Goal: Task Accomplishment & Management: Complete application form

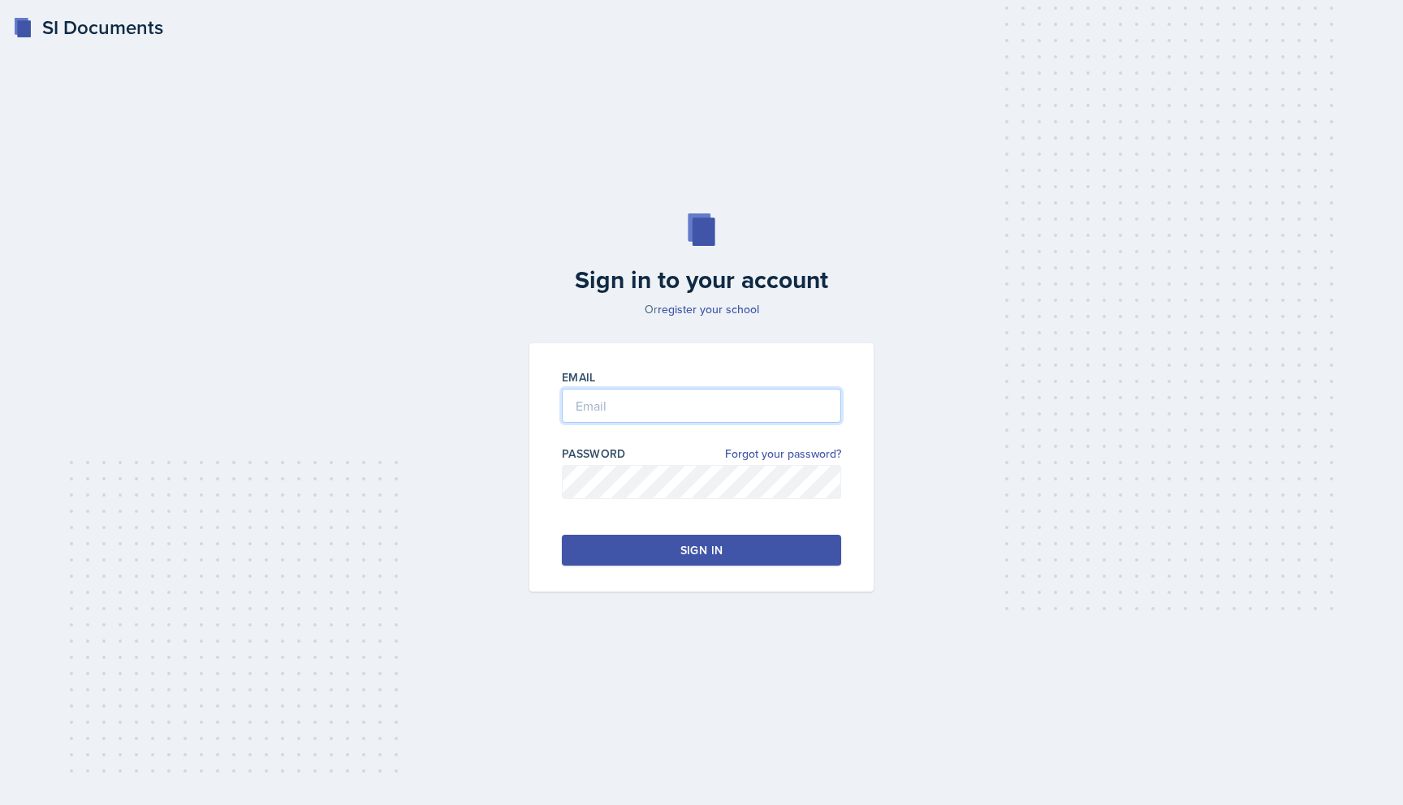
type input "[EMAIL_ADDRESS][DOMAIN_NAME]"
click at [701, 546] on div "Sign in" at bounding box center [701, 550] width 42 height 16
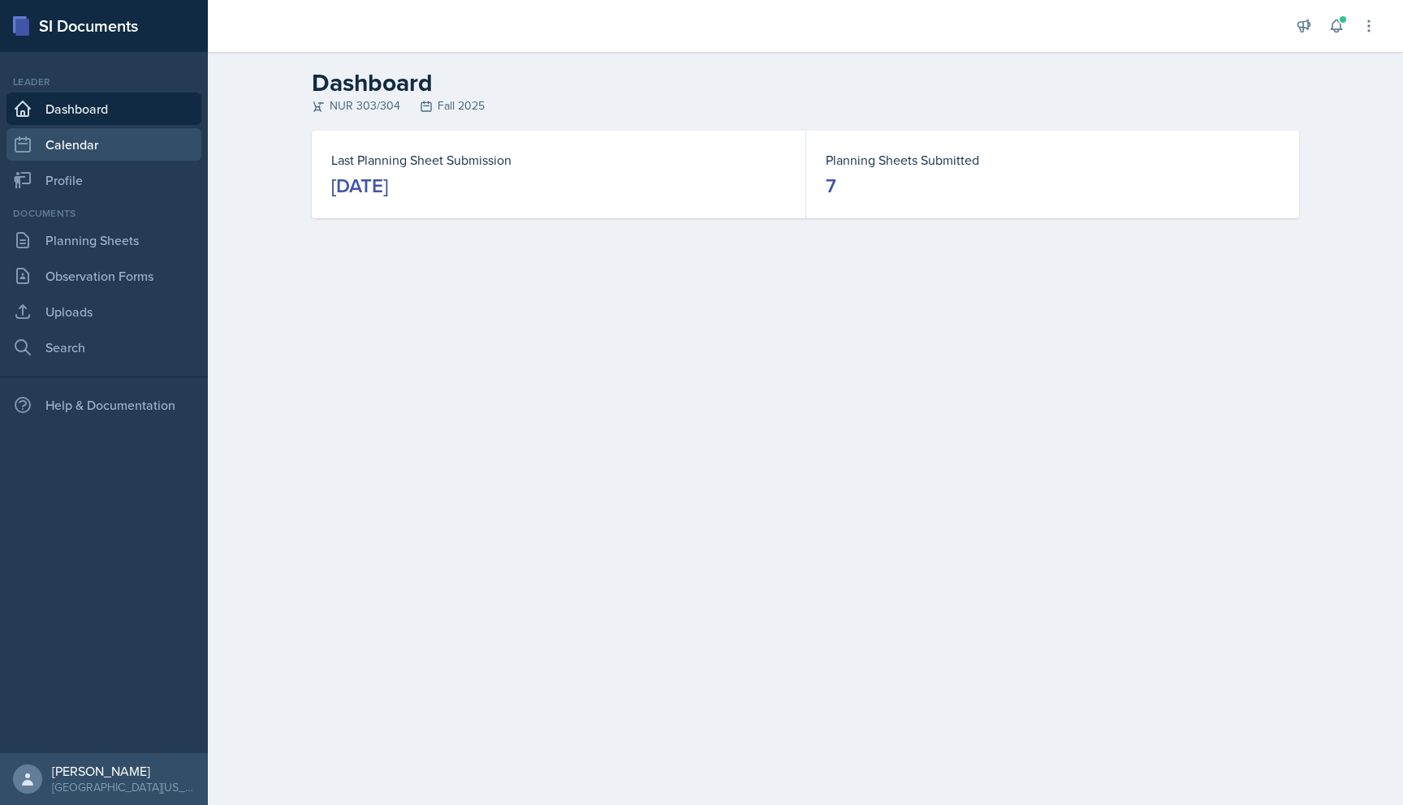
click at [133, 156] on link "Calendar" at bounding box center [103, 144] width 195 height 32
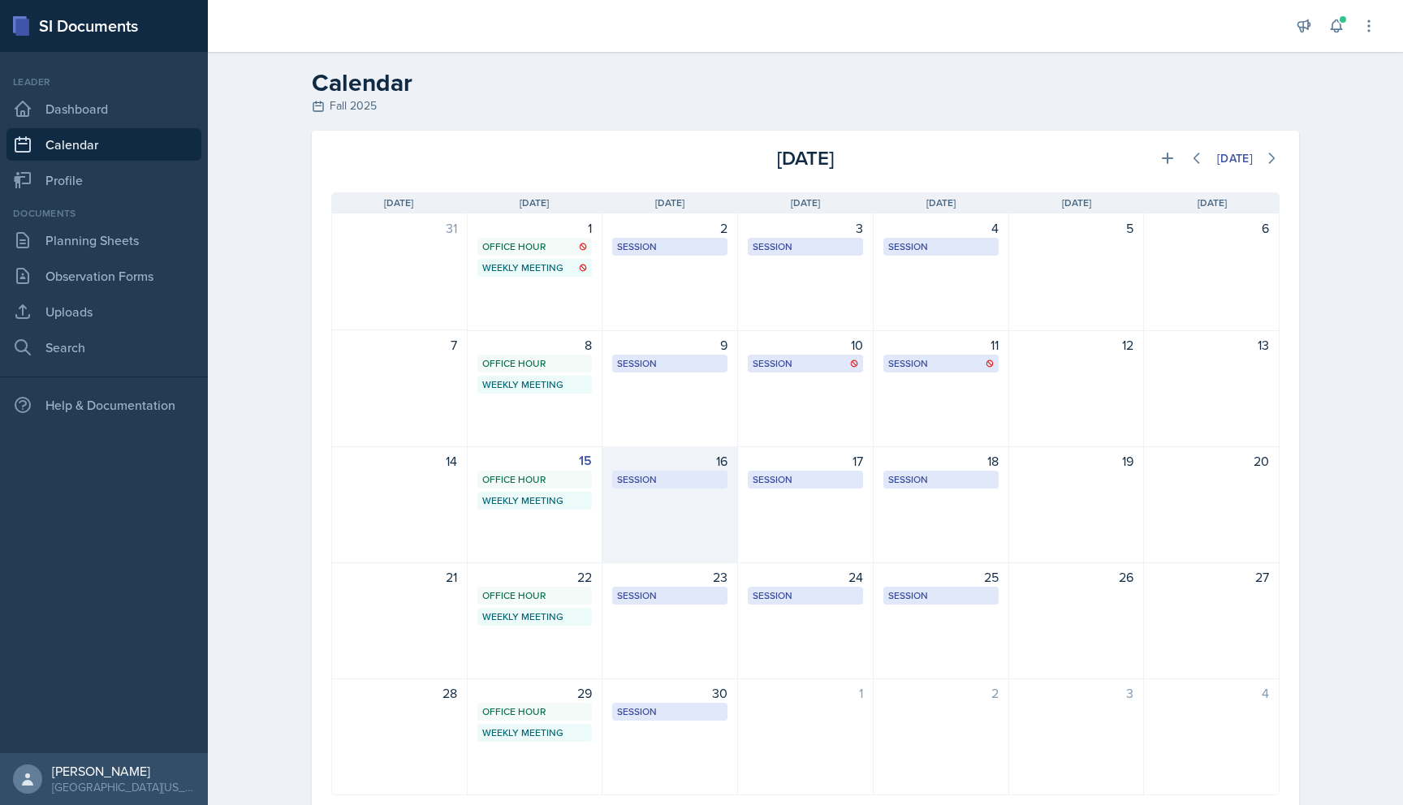
scroll to position [49, 0]
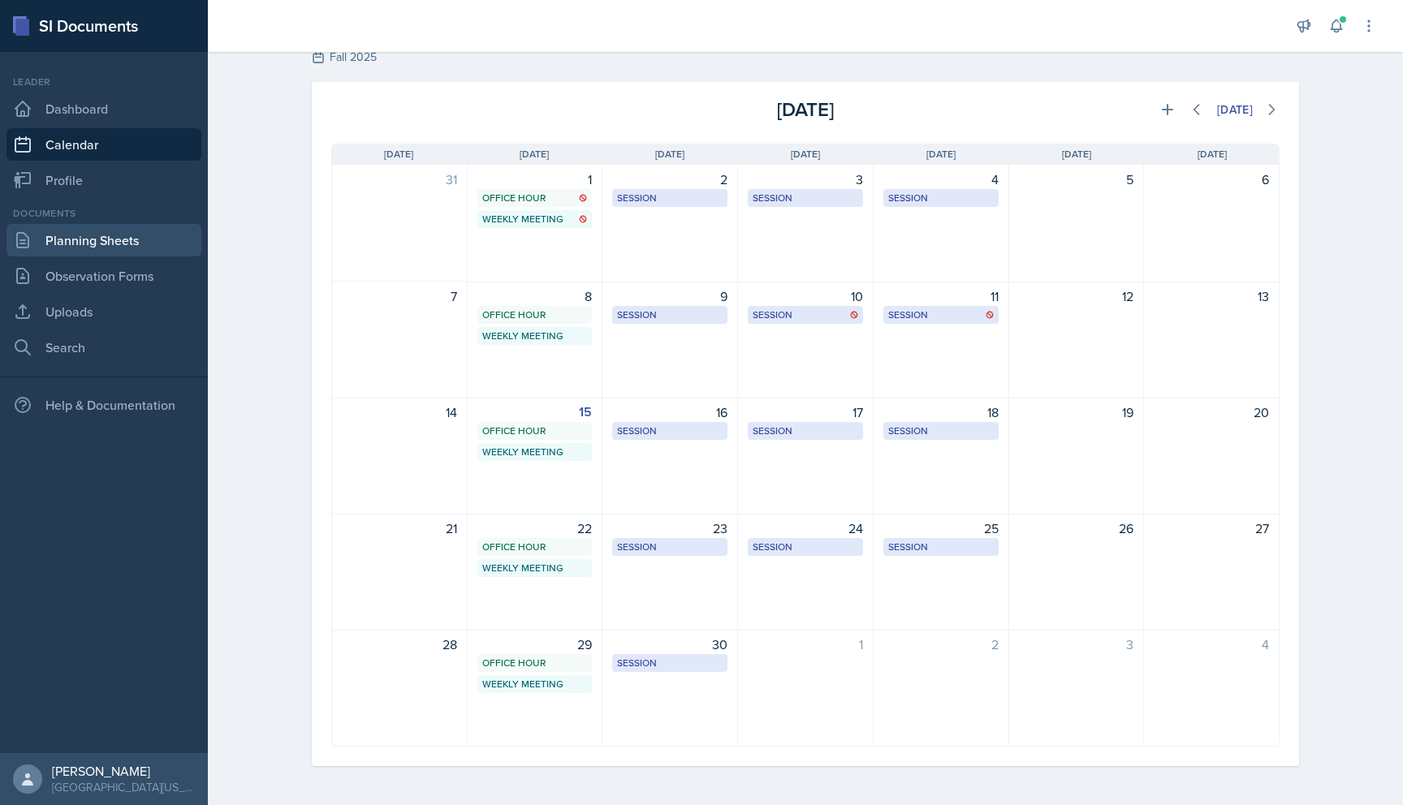
click at [125, 242] on link "Planning Sheets" at bounding box center [103, 240] width 195 height 32
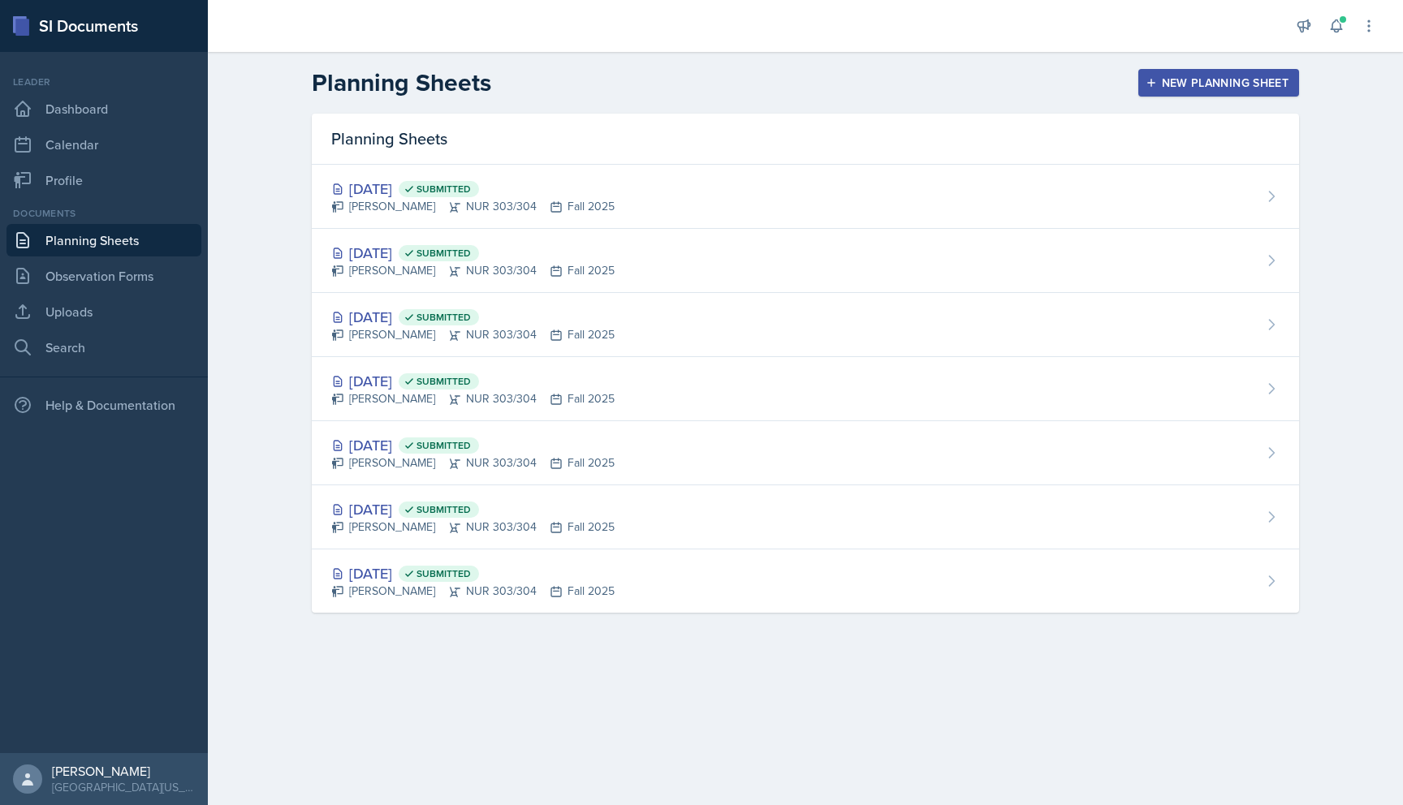
click at [1206, 76] on div "New Planning Sheet" at bounding box center [1219, 82] width 140 height 13
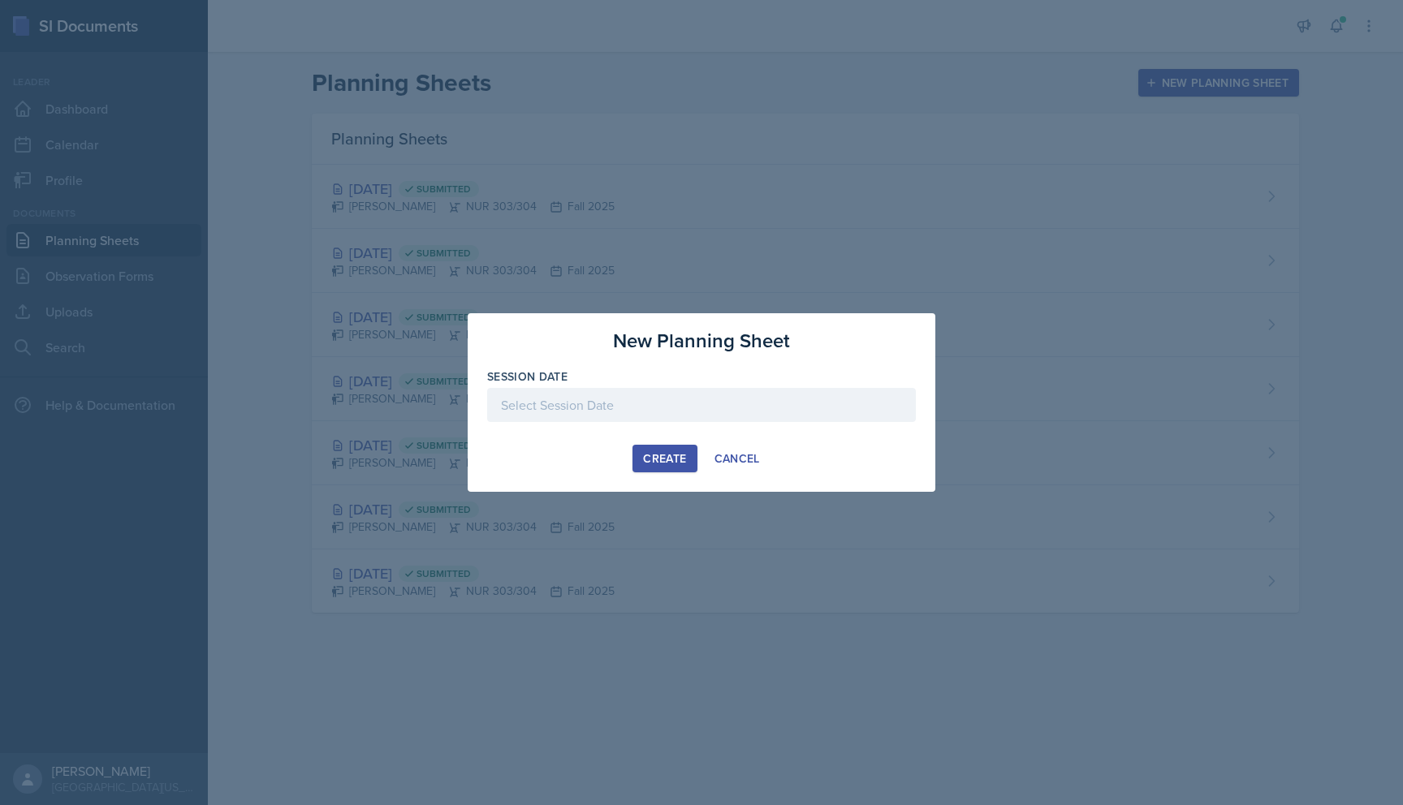
click at [668, 398] on div at bounding box center [701, 405] width 429 height 34
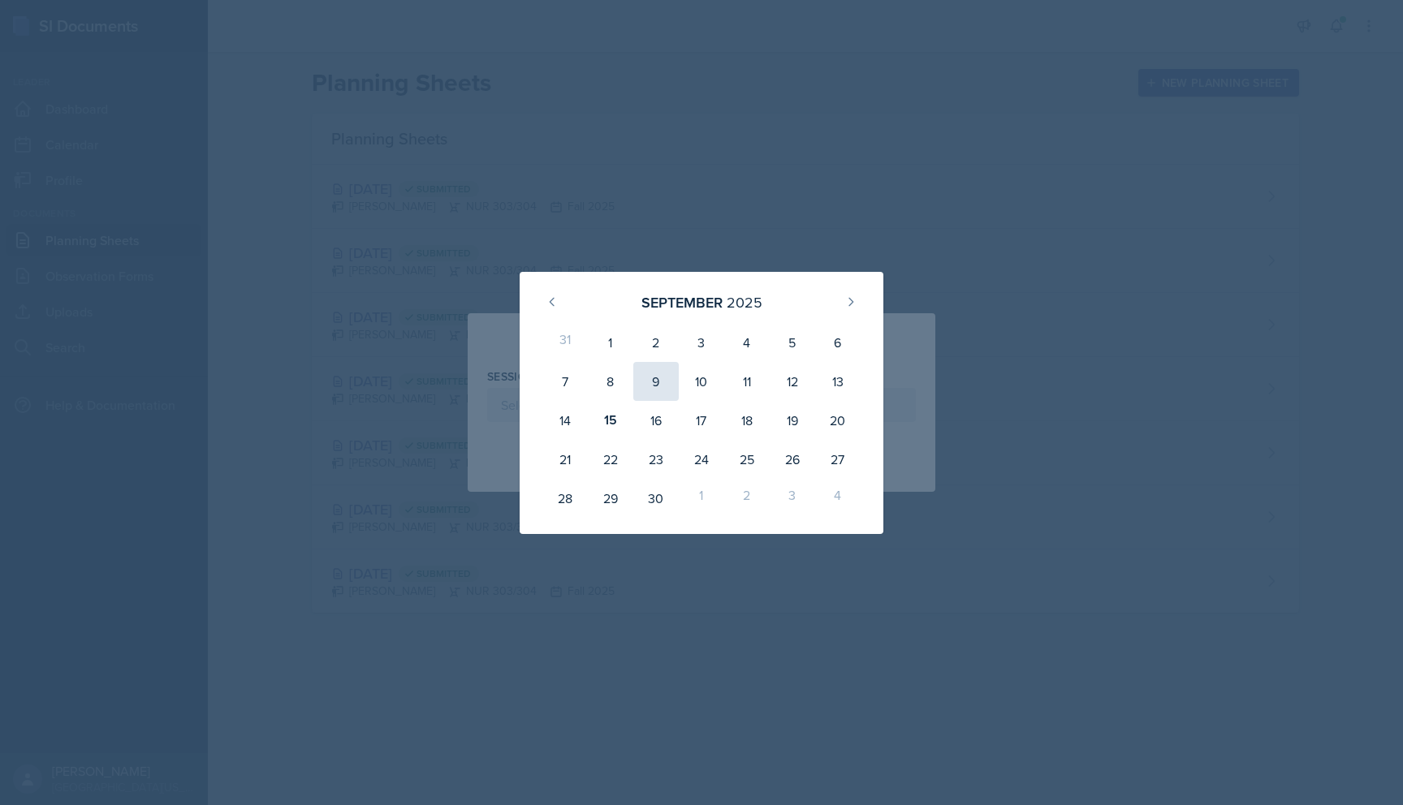
click at [654, 383] on div "9" at bounding box center [655, 381] width 45 height 39
type input "[DATE]"
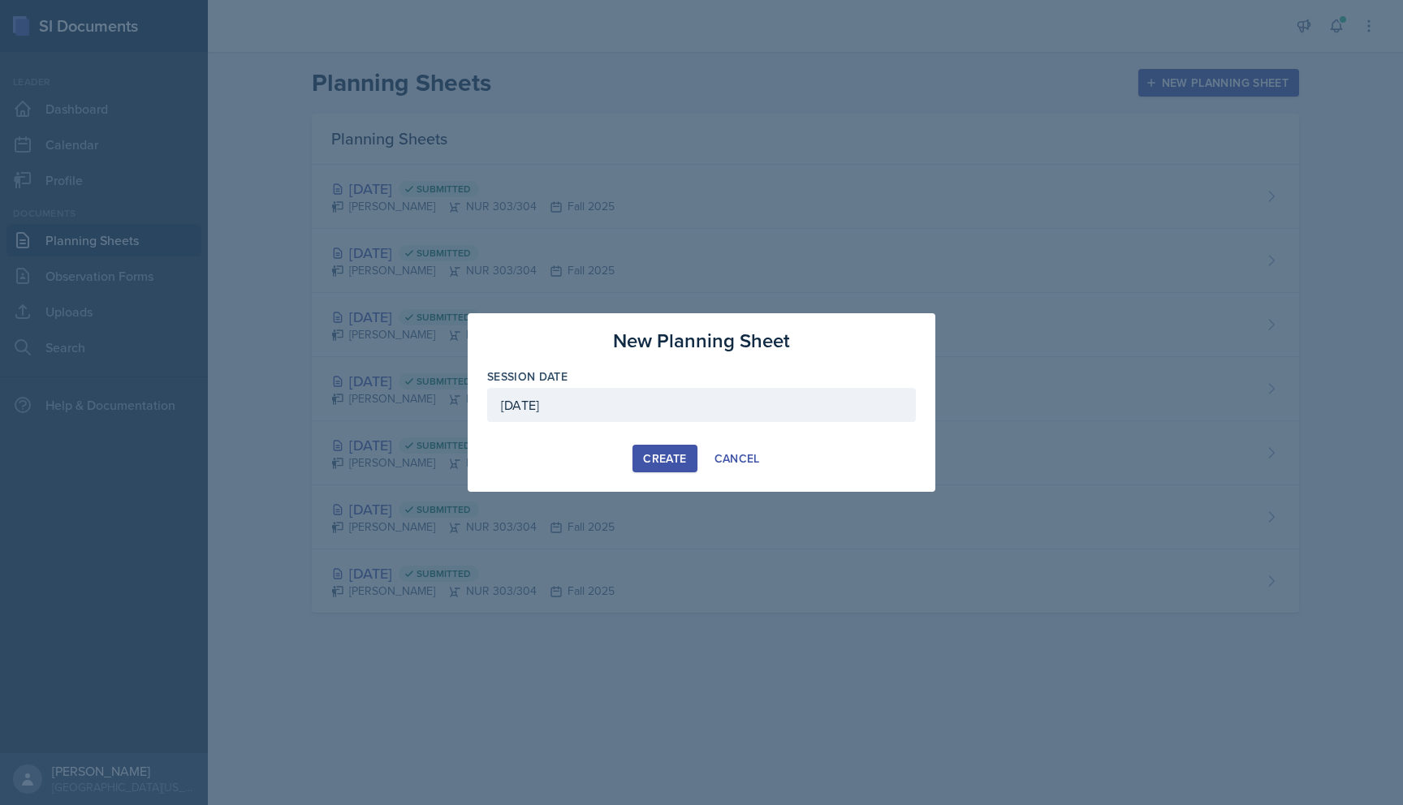
click at [669, 456] on div "Create" at bounding box center [664, 458] width 43 height 13
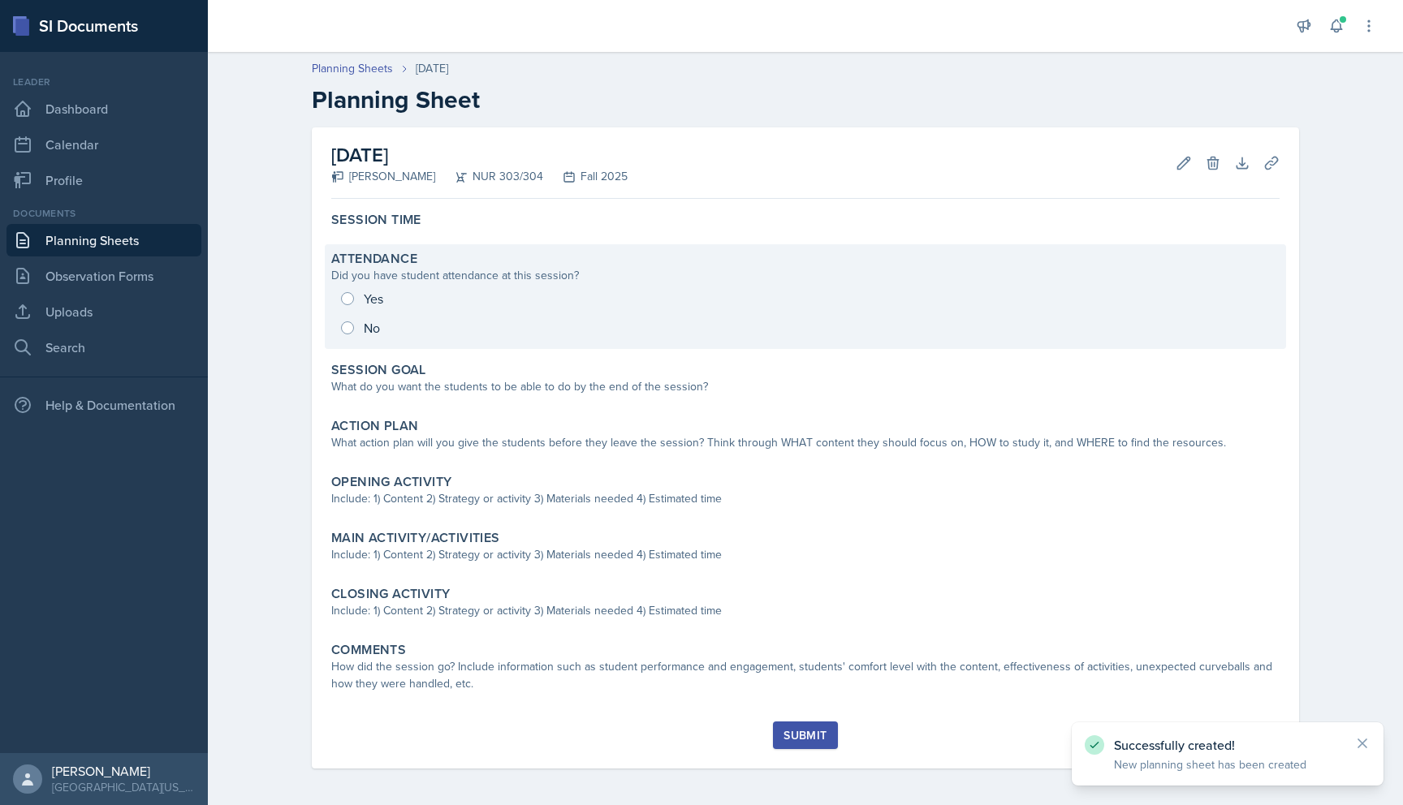
click at [347, 300] on div "Yes No" at bounding box center [805, 313] width 948 height 58
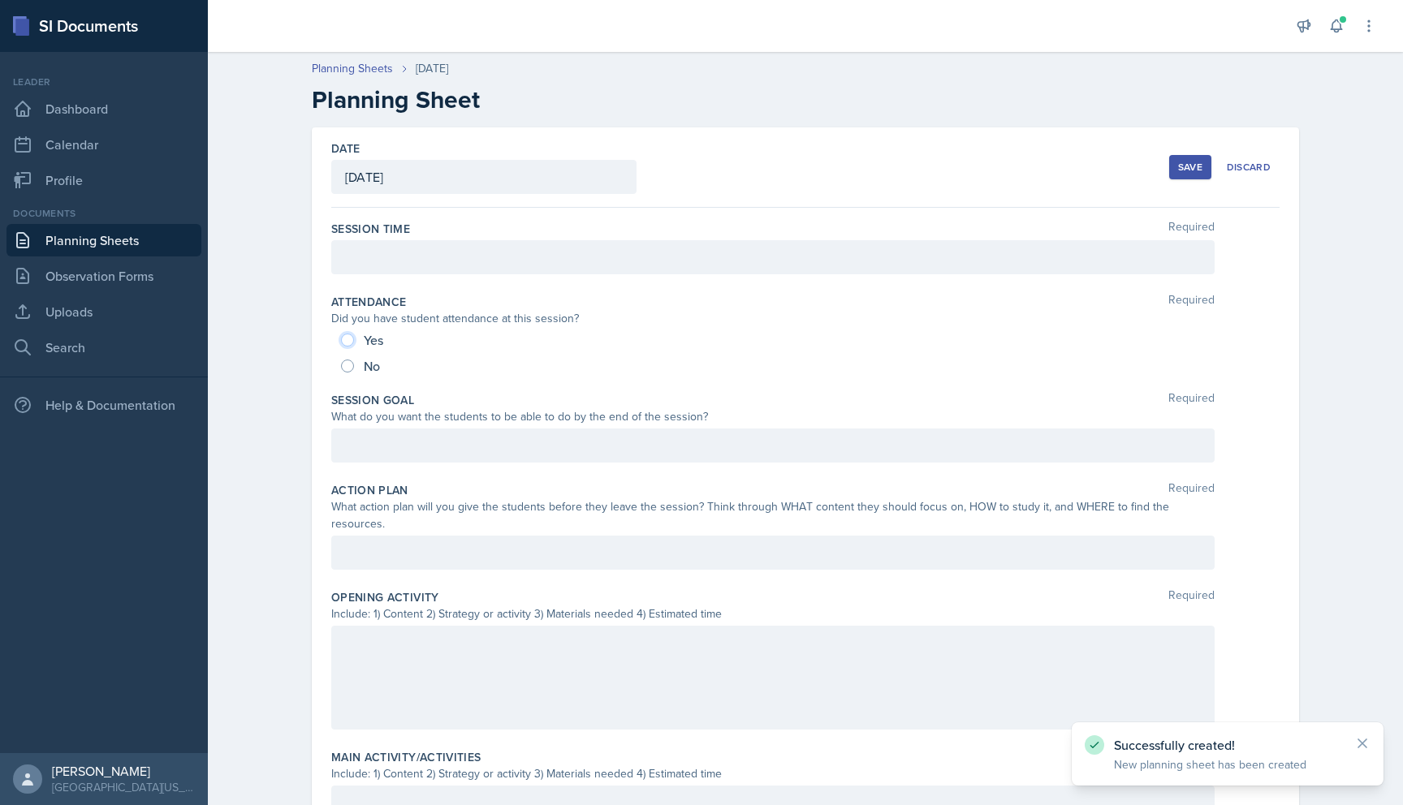
click at [348, 339] on input "Yes" at bounding box center [347, 340] width 13 height 13
radio input "true"
click at [383, 244] on div at bounding box center [772, 257] width 883 height 34
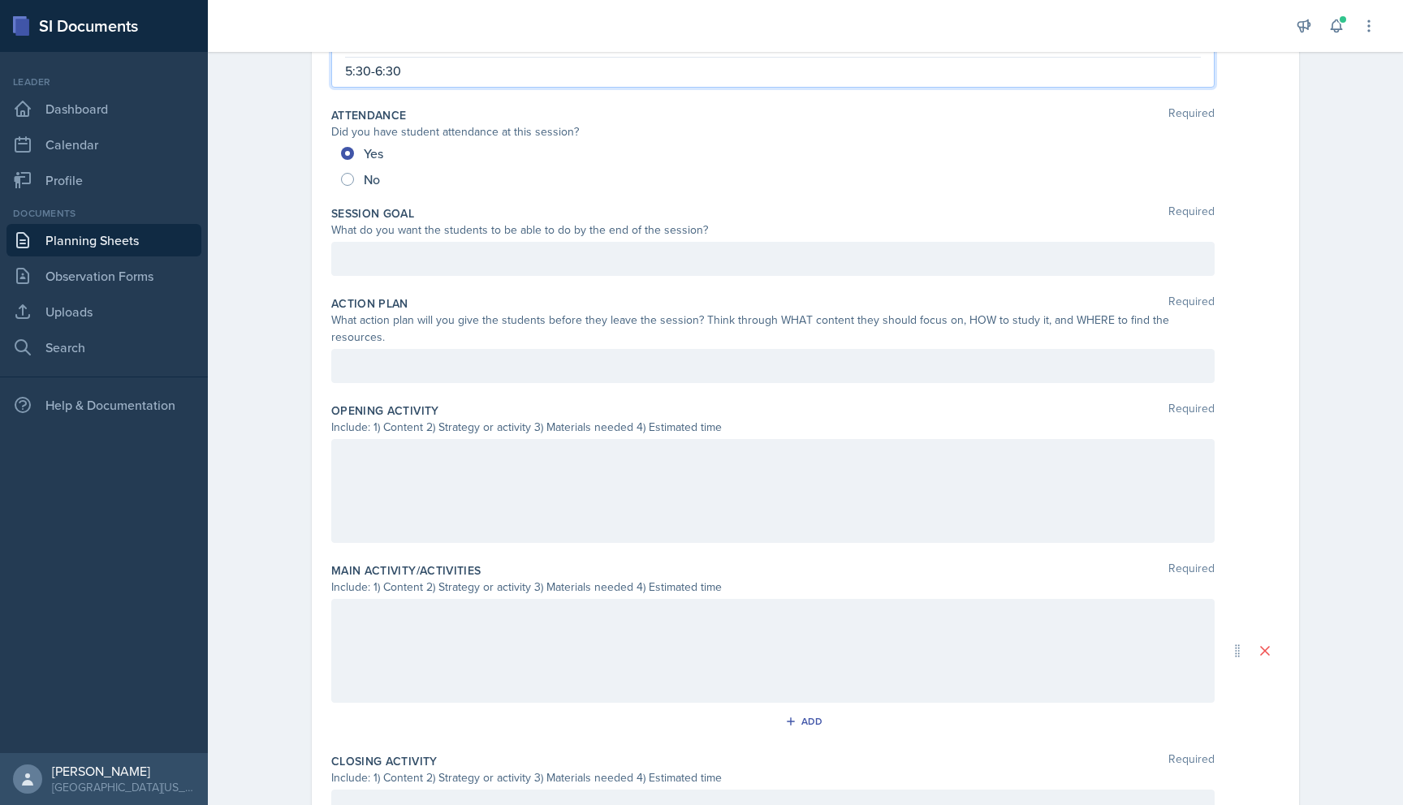
click at [524, 263] on p at bounding box center [773, 258] width 856 height 19
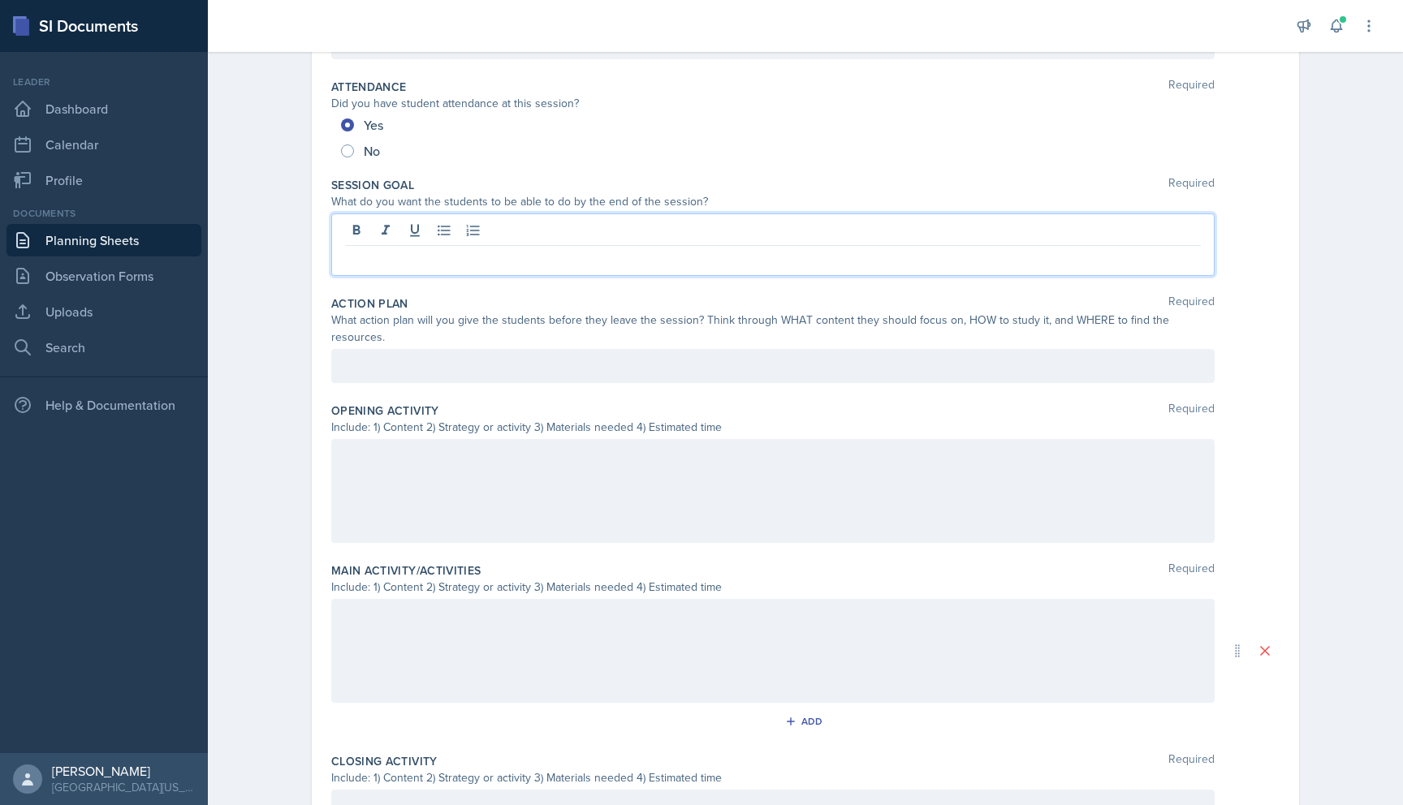
scroll to position [215, 0]
click at [620, 351] on div at bounding box center [772, 366] width 883 height 34
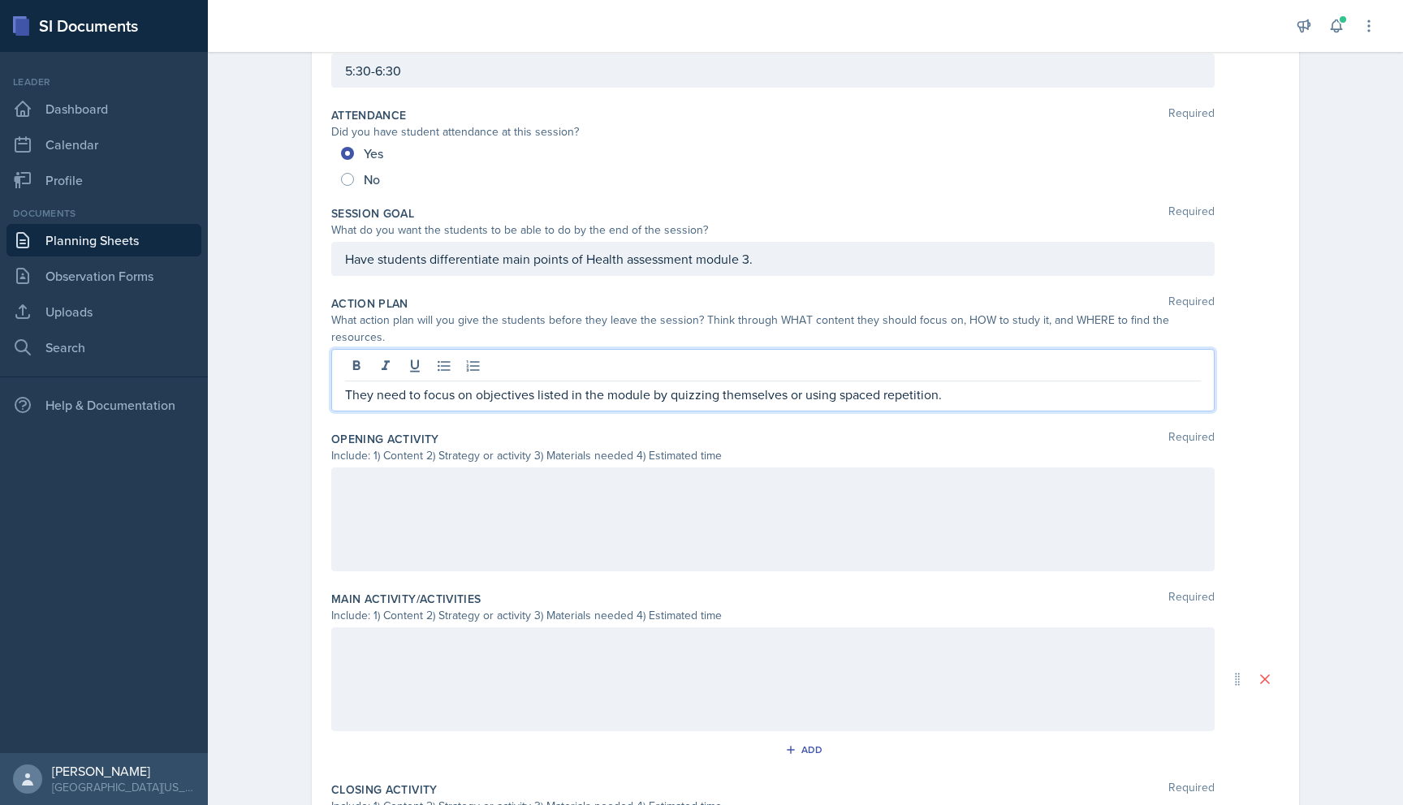
click at [967, 385] on p "They need to focus on objectives listed in the module by quizzing themselves or…" at bounding box center [773, 394] width 856 height 19
click at [973, 431] on div "Opening Activity Required" at bounding box center [805, 439] width 948 height 16
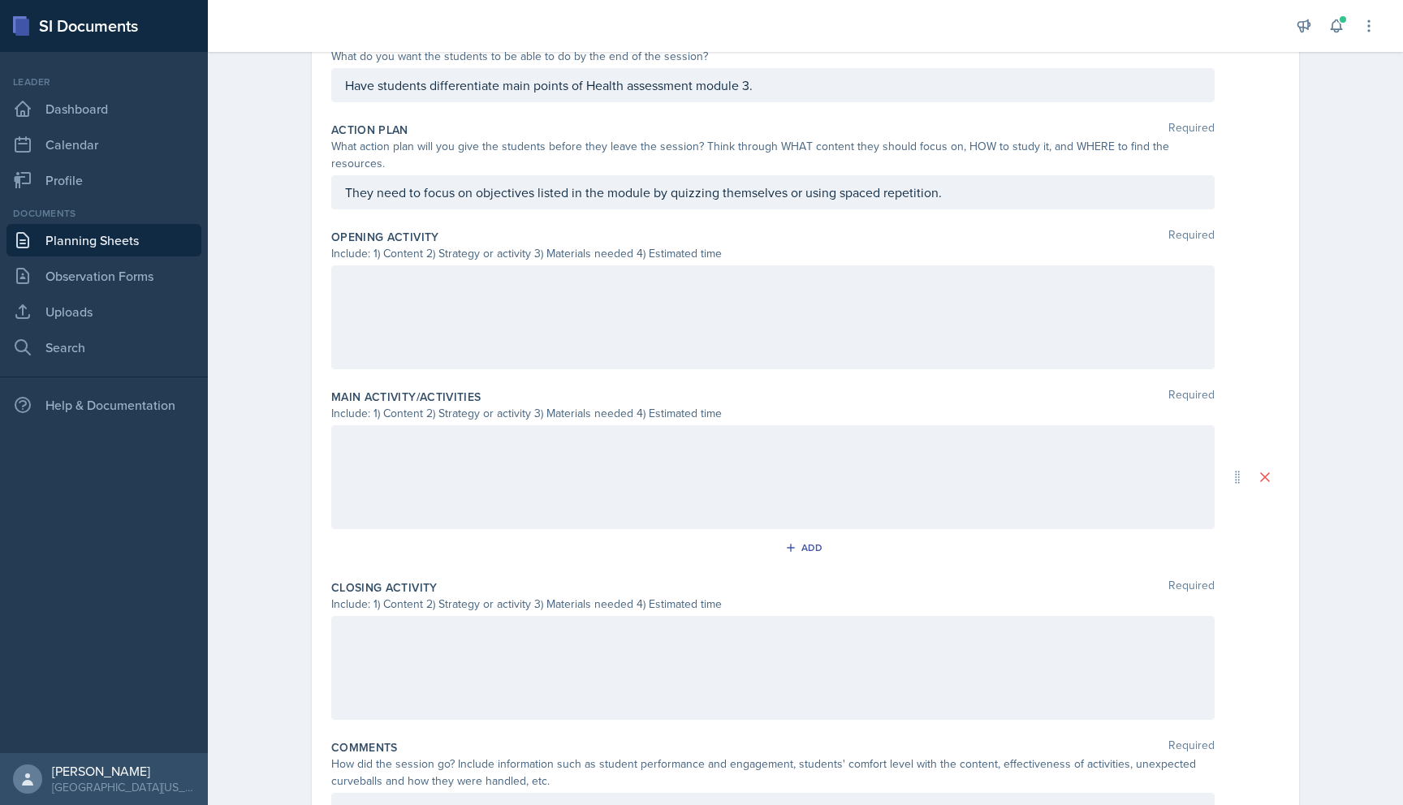
click at [908, 315] on div at bounding box center [772, 317] width 883 height 104
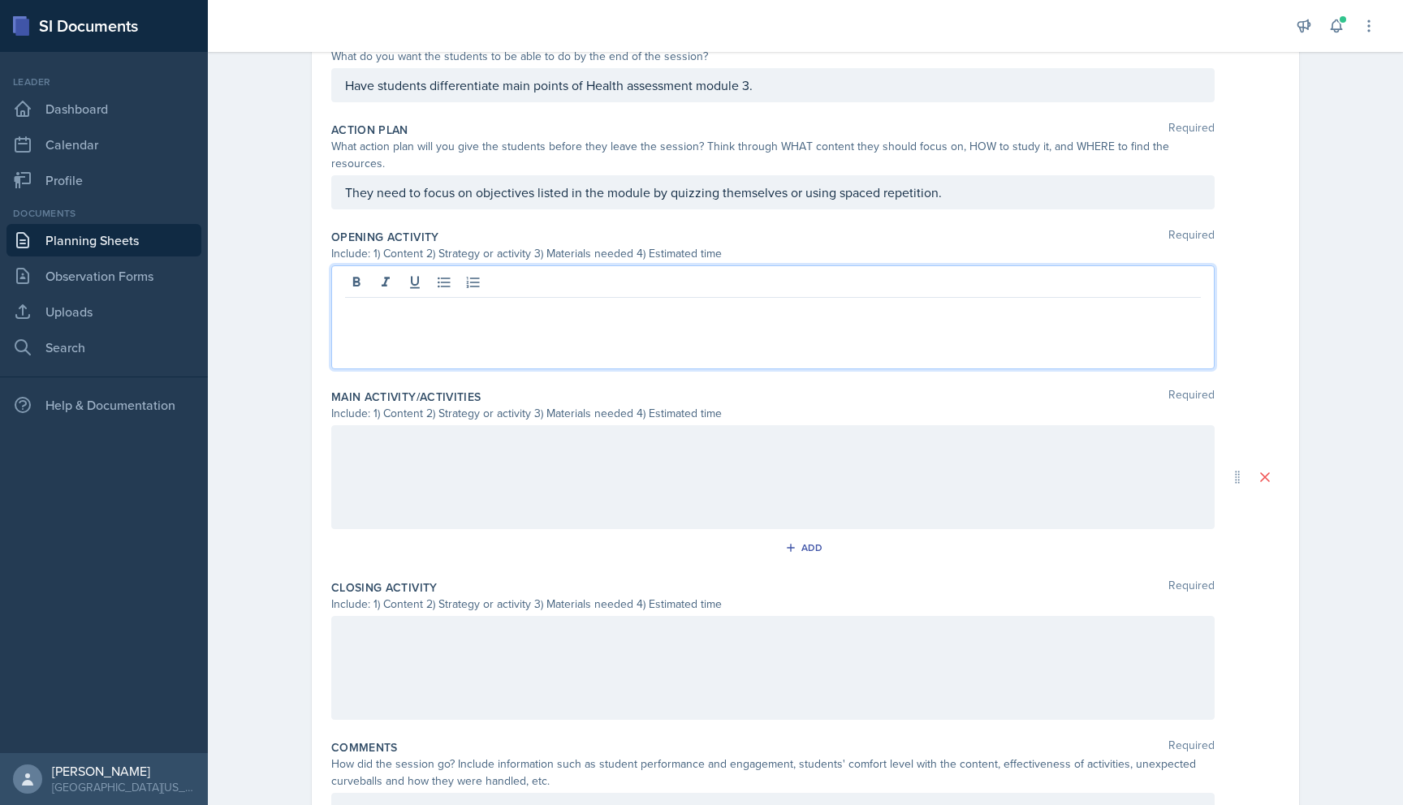
scroll to position [389, 0]
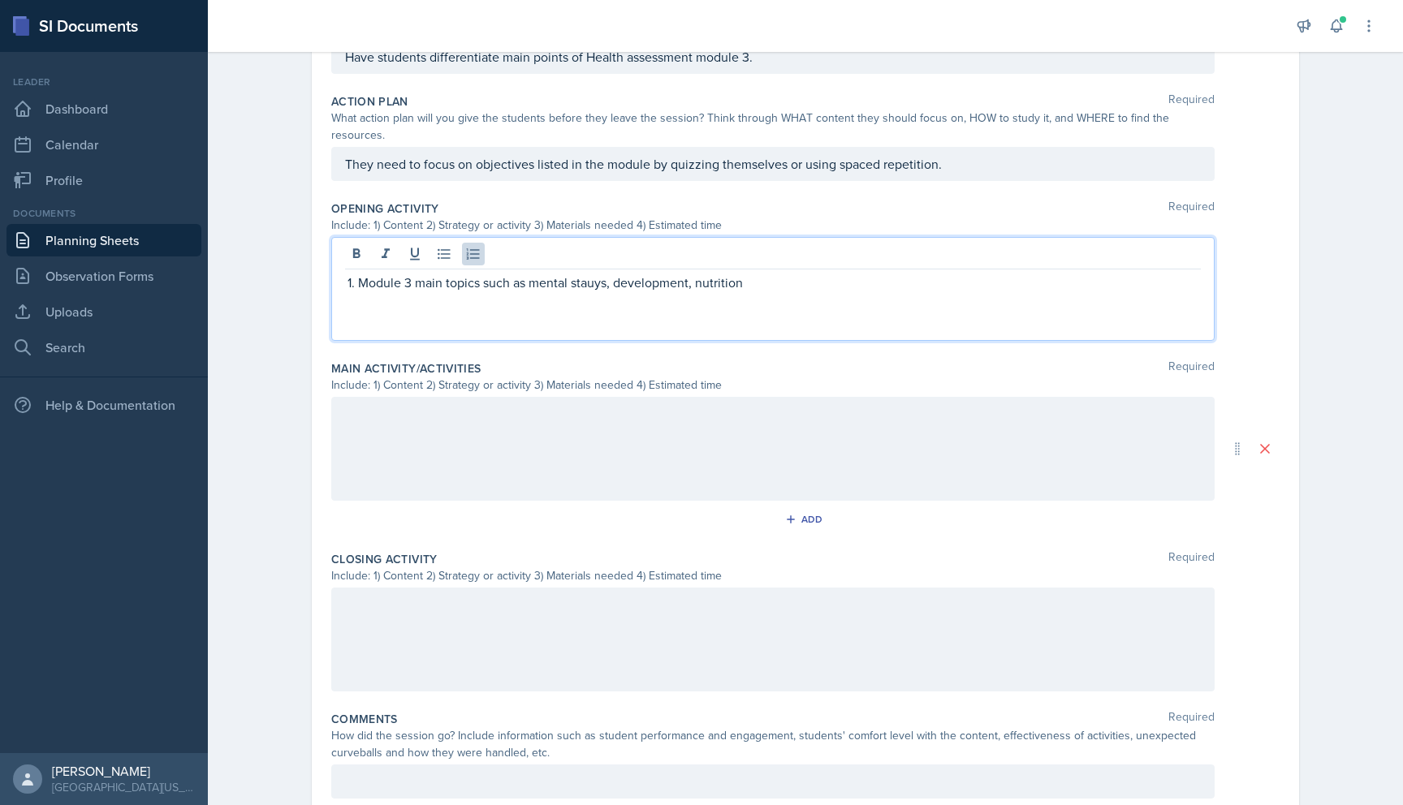
click at [586, 273] on p "Module 3 main topics such as mental stauys, development, nutrition" at bounding box center [779, 282] width 843 height 19
click at [587, 273] on p "Module 3 main topics such as mental stauys, development, nutrition" at bounding box center [779, 282] width 843 height 19
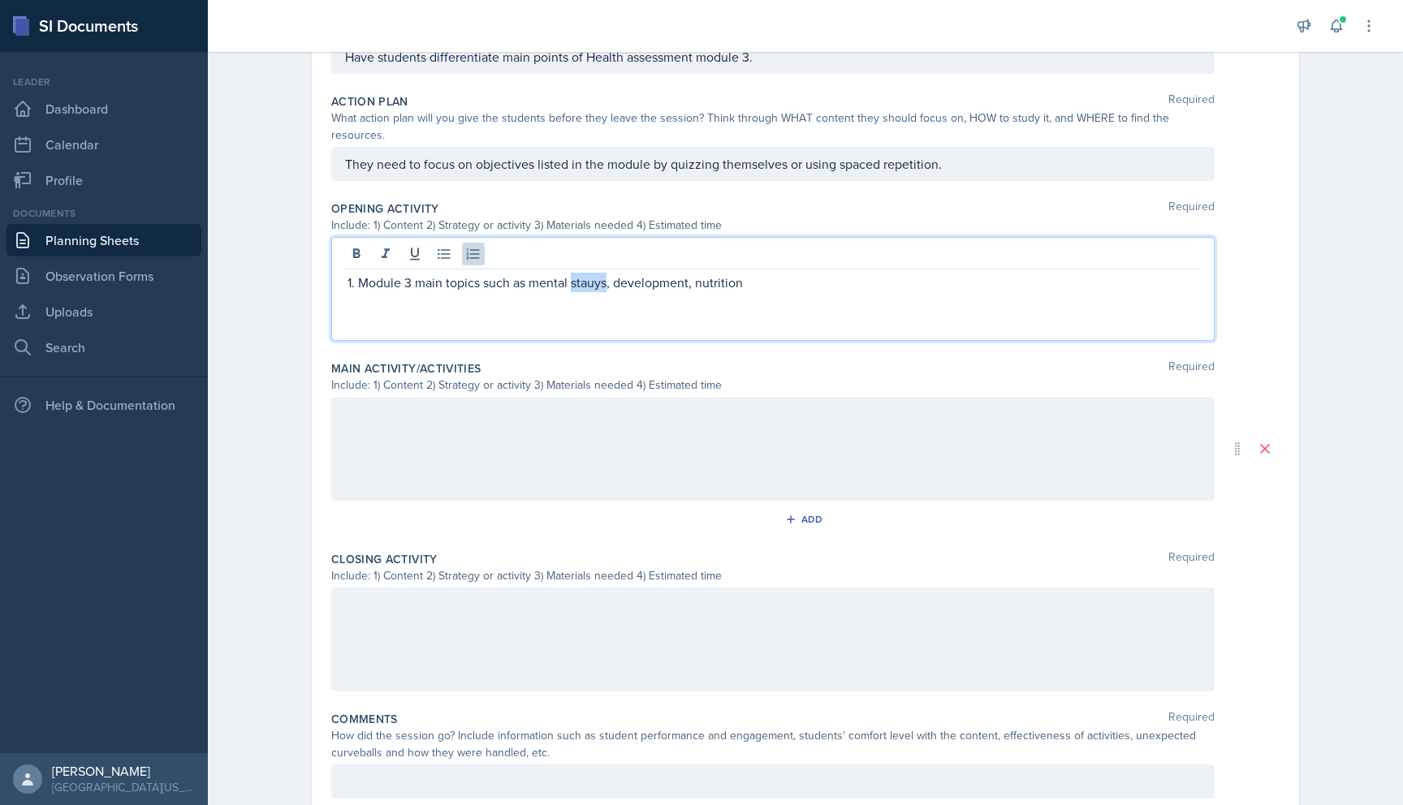
click at [587, 273] on p "Module 3 main topics such as mental stauys, development, nutrition" at bounding box center [779, 282] width 843 height 19
click at [752, 273] on p "Module 3 main topics such as mental status, development, nutrition" at bounding box center [779, 282] width 843 height 19
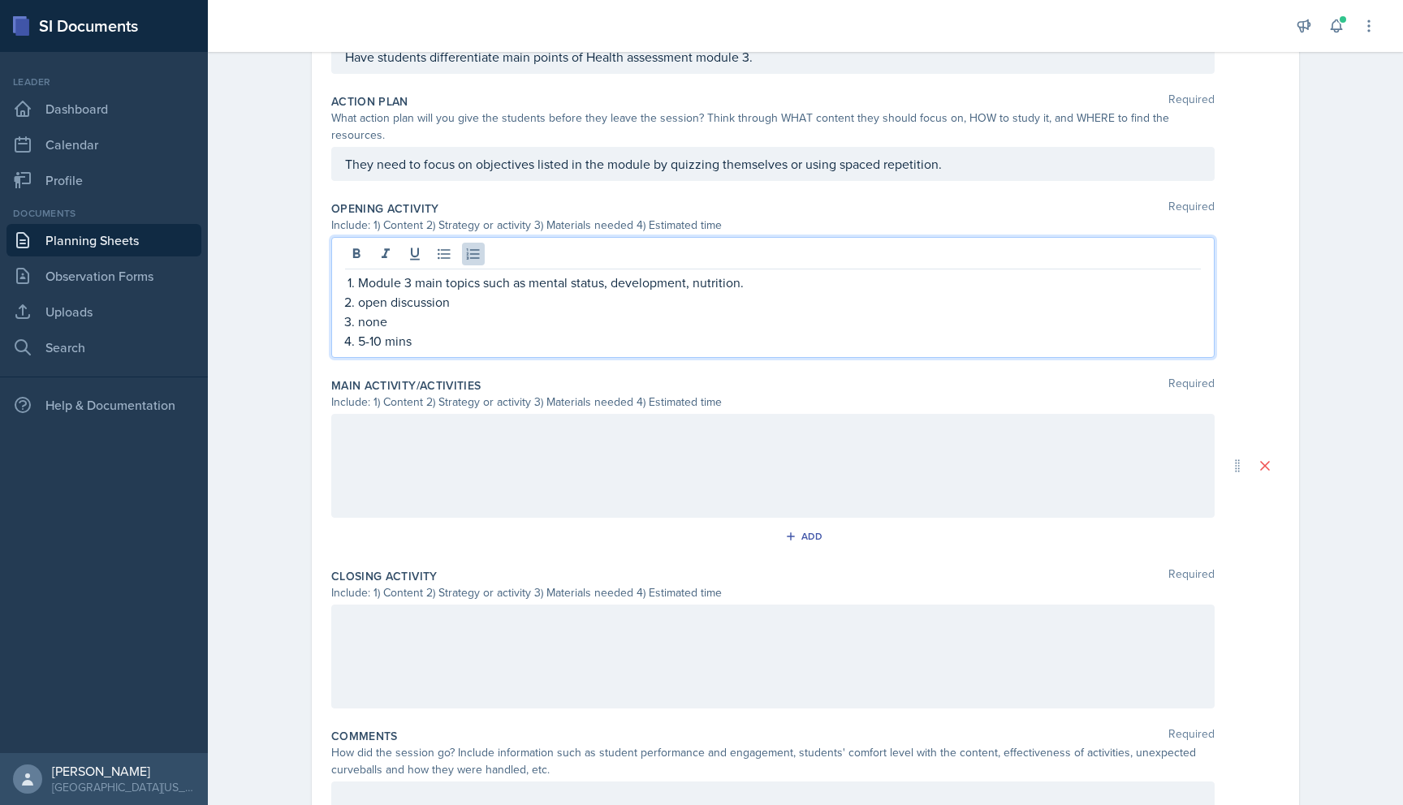
click at [667, 442] on div at bounding box center [772, 466] width 883 height 104
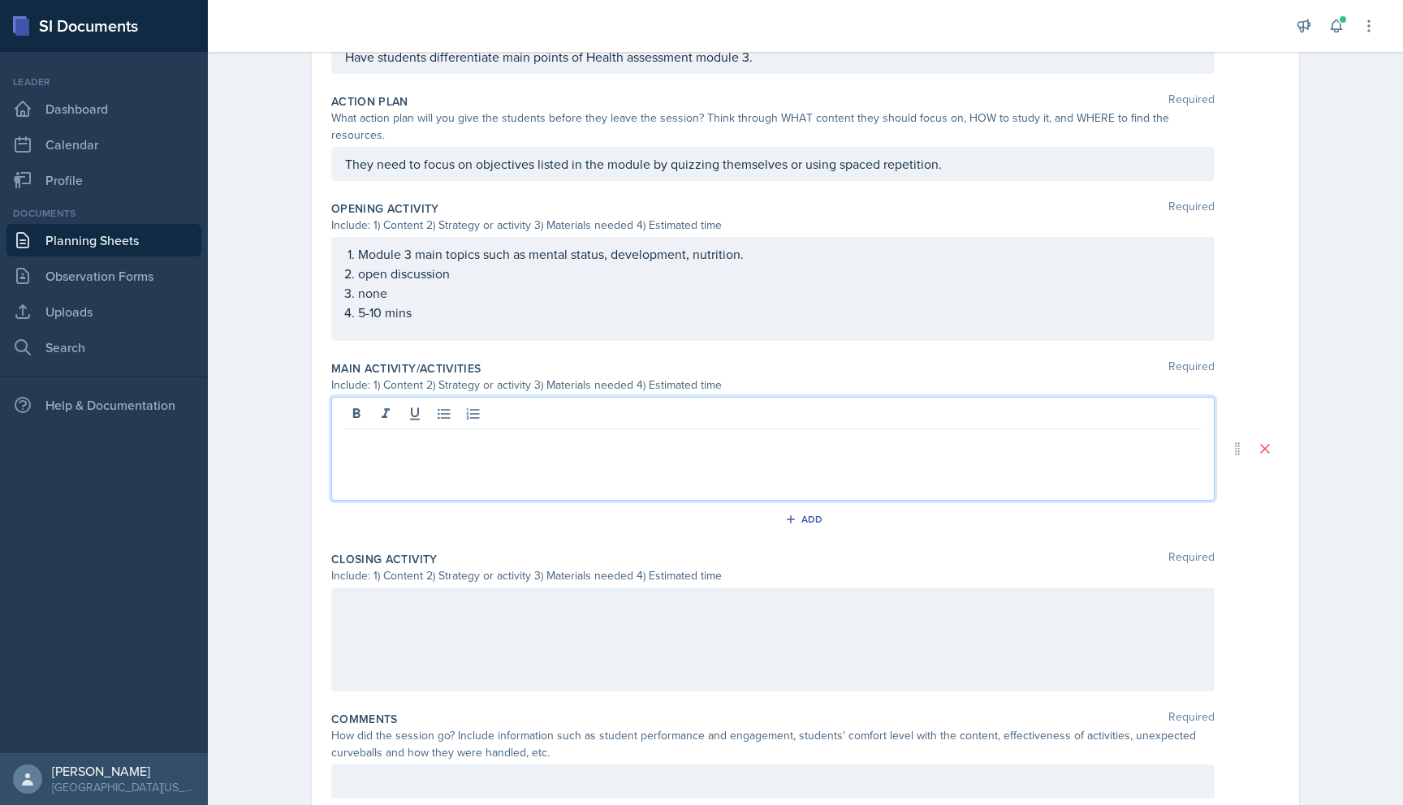
scroll to position [417, 0]
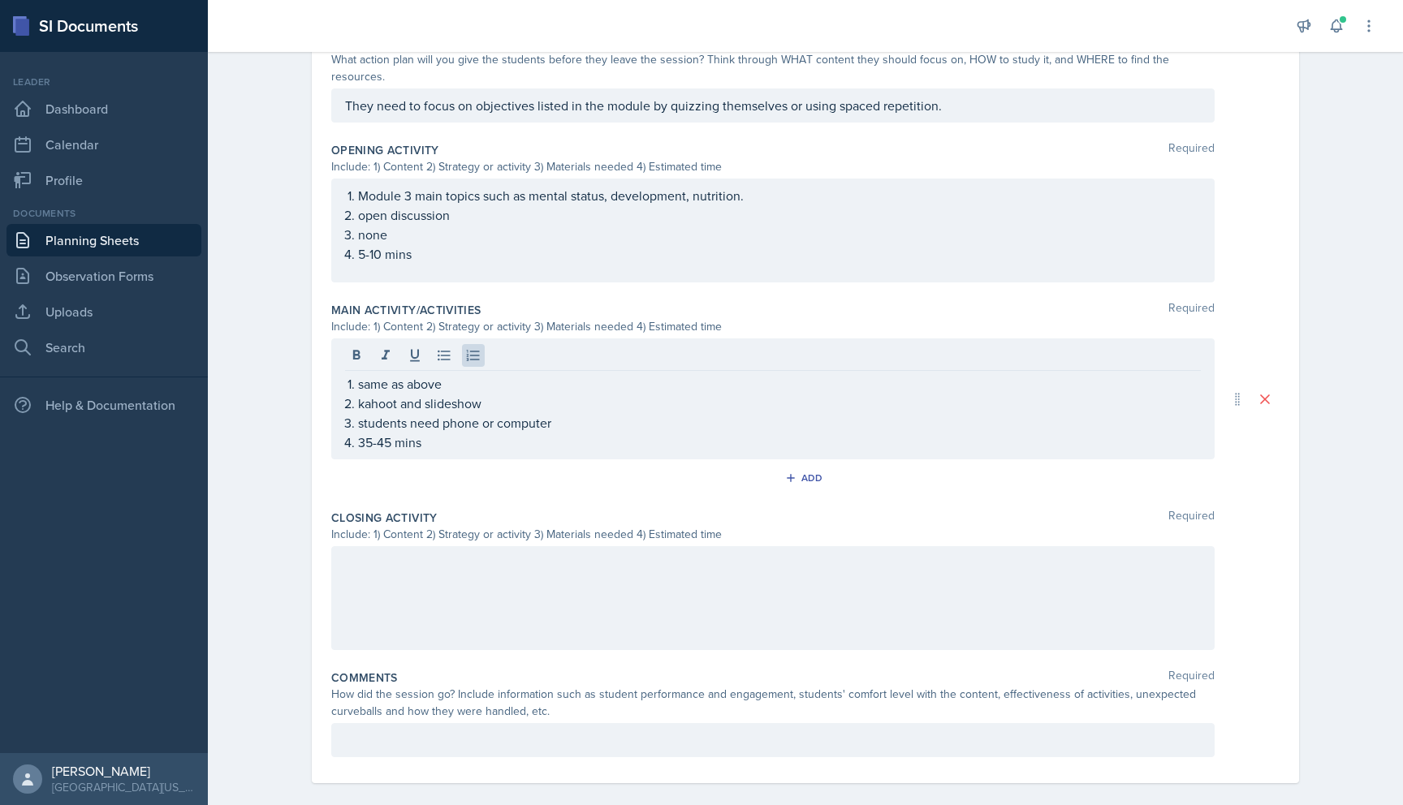
click at [604, 583] on div at bounding box center [772, 598] width 883 height 104
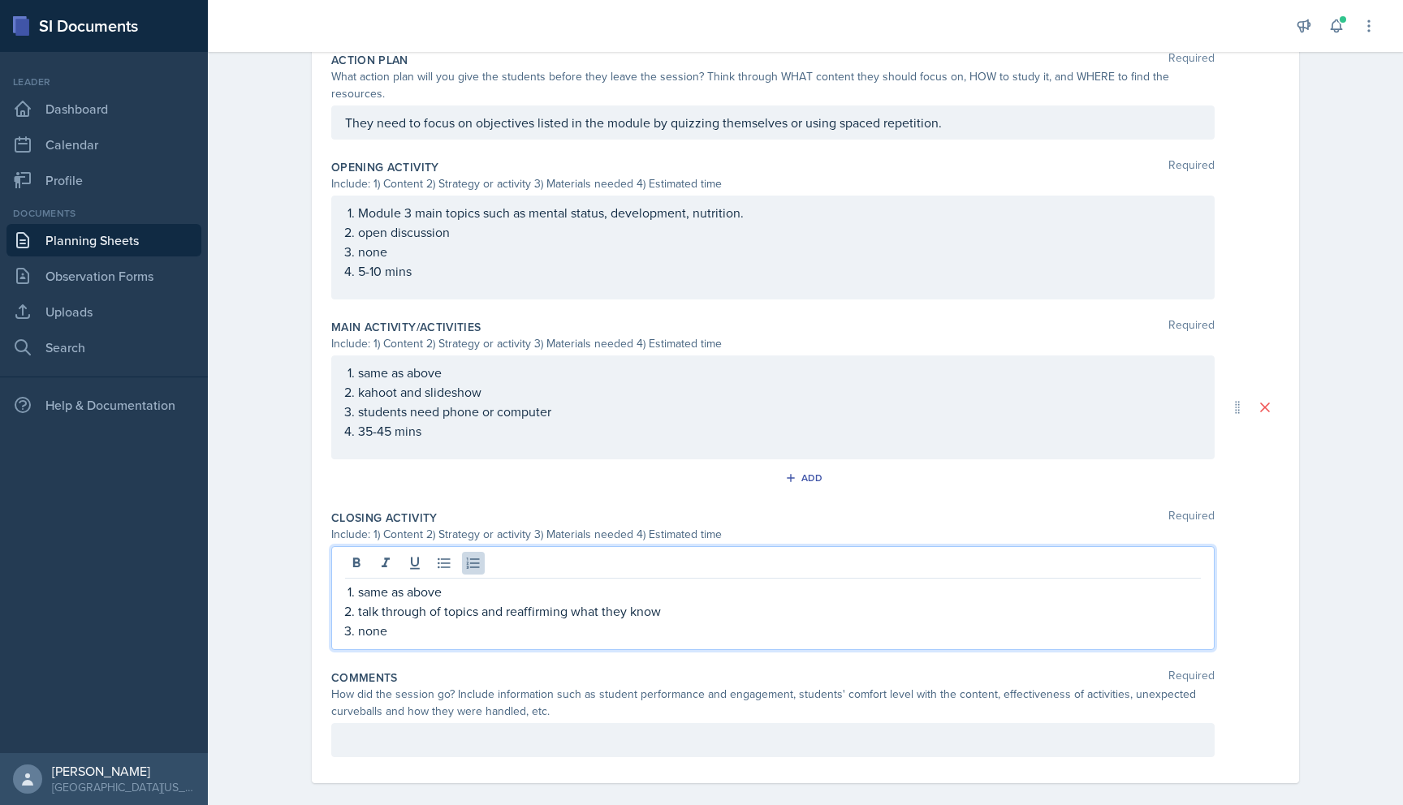
scroll to position [447, 0]
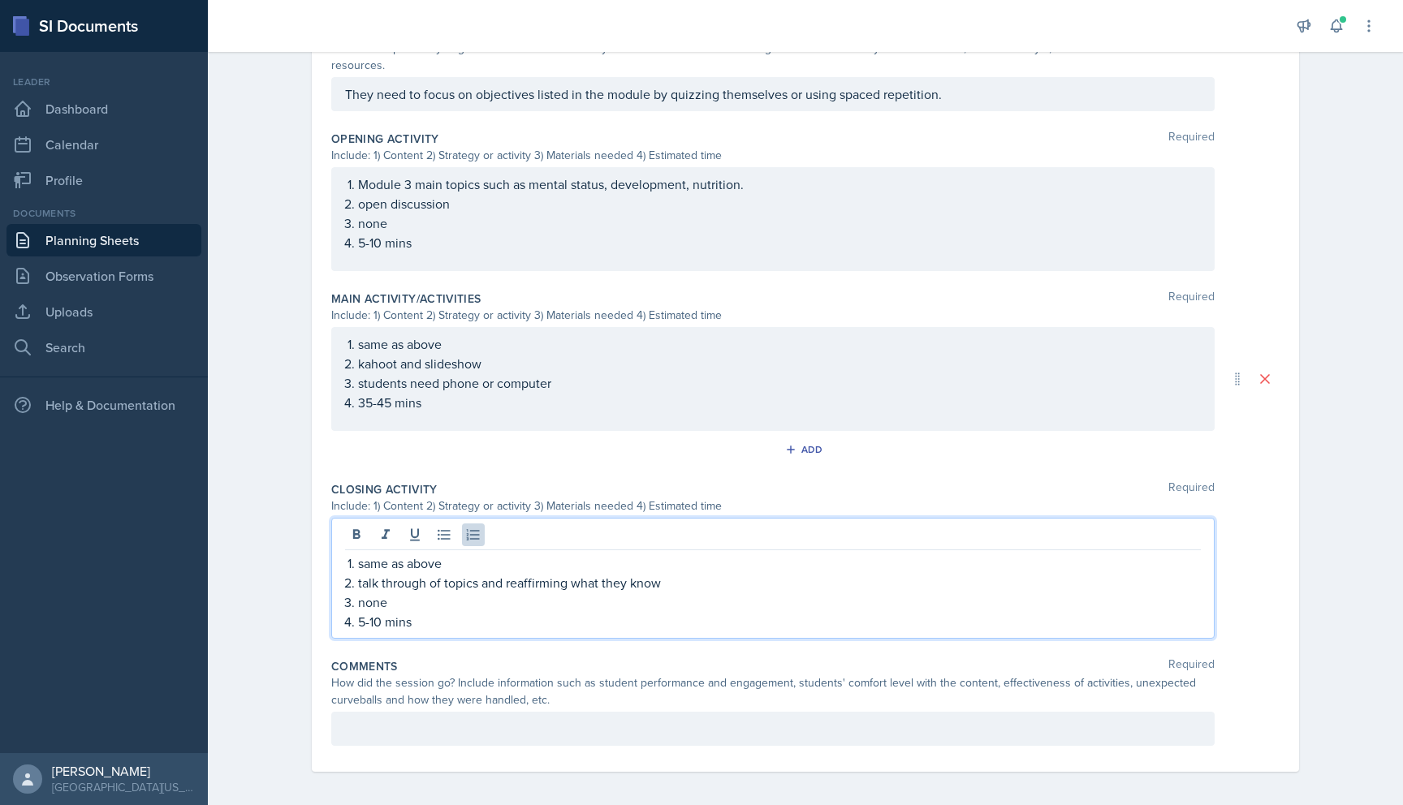
click at [622, 729] on div at bounding box center [772, 729] width 883 height 34
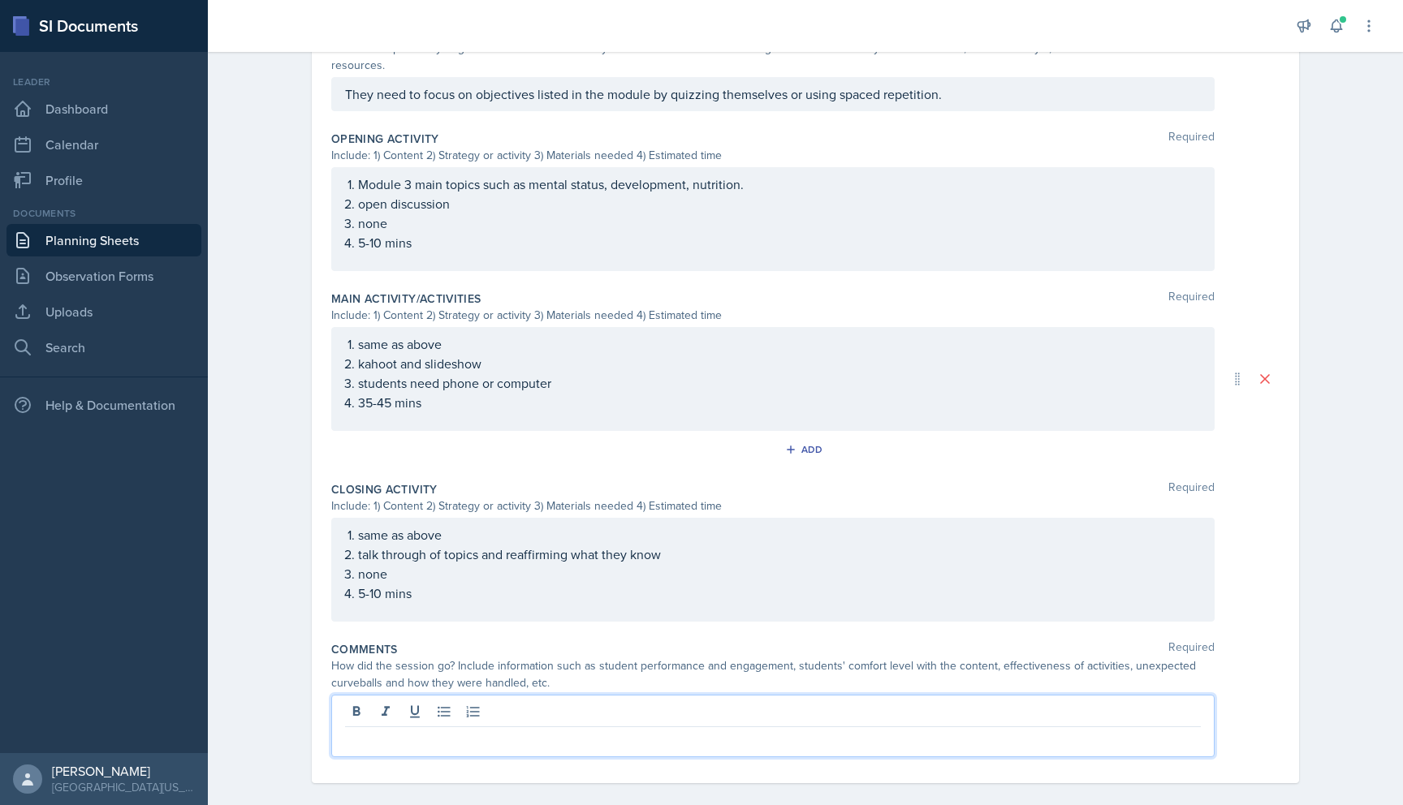
scroll to position [442, 0]
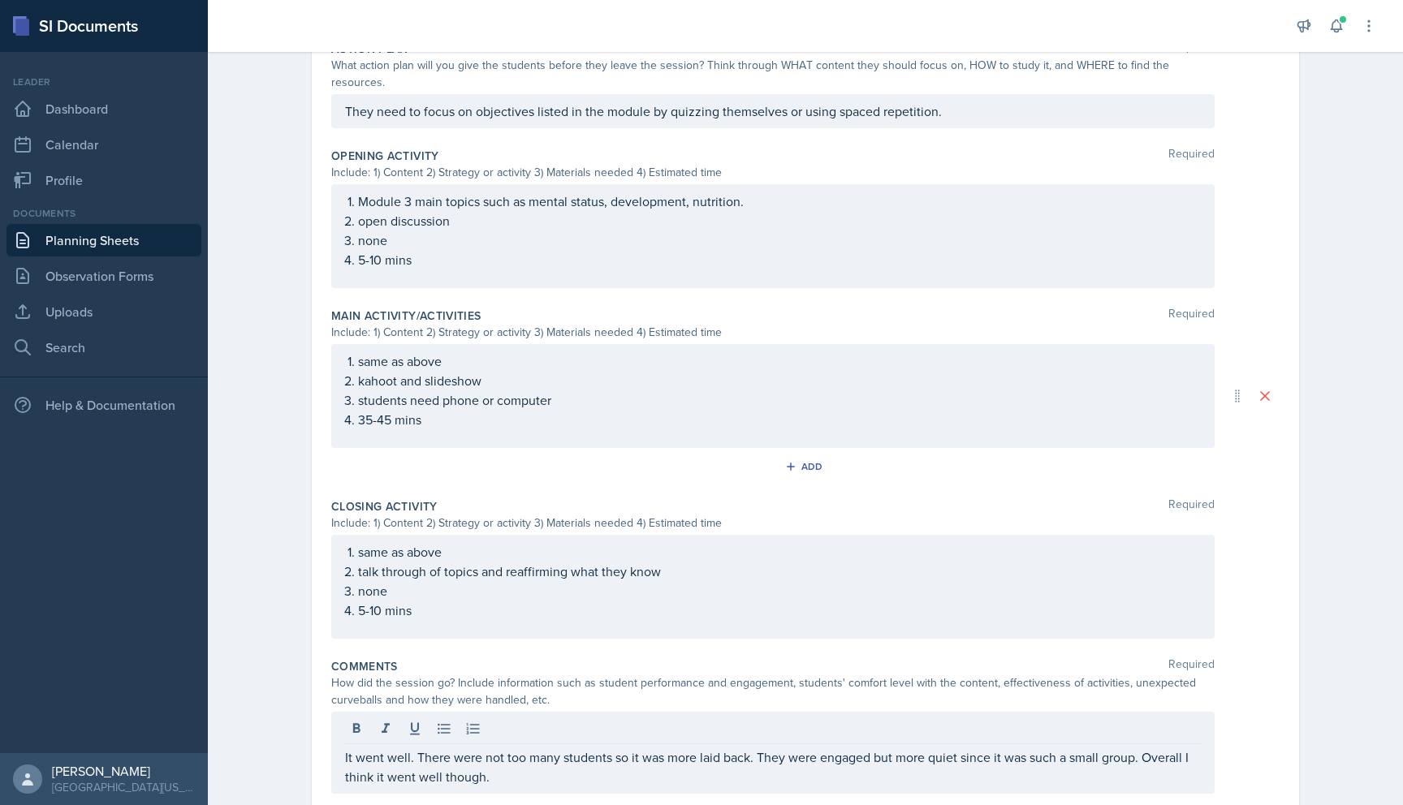
click at [792, 718] on div at bounding box center [773, 731] width 856 height 27
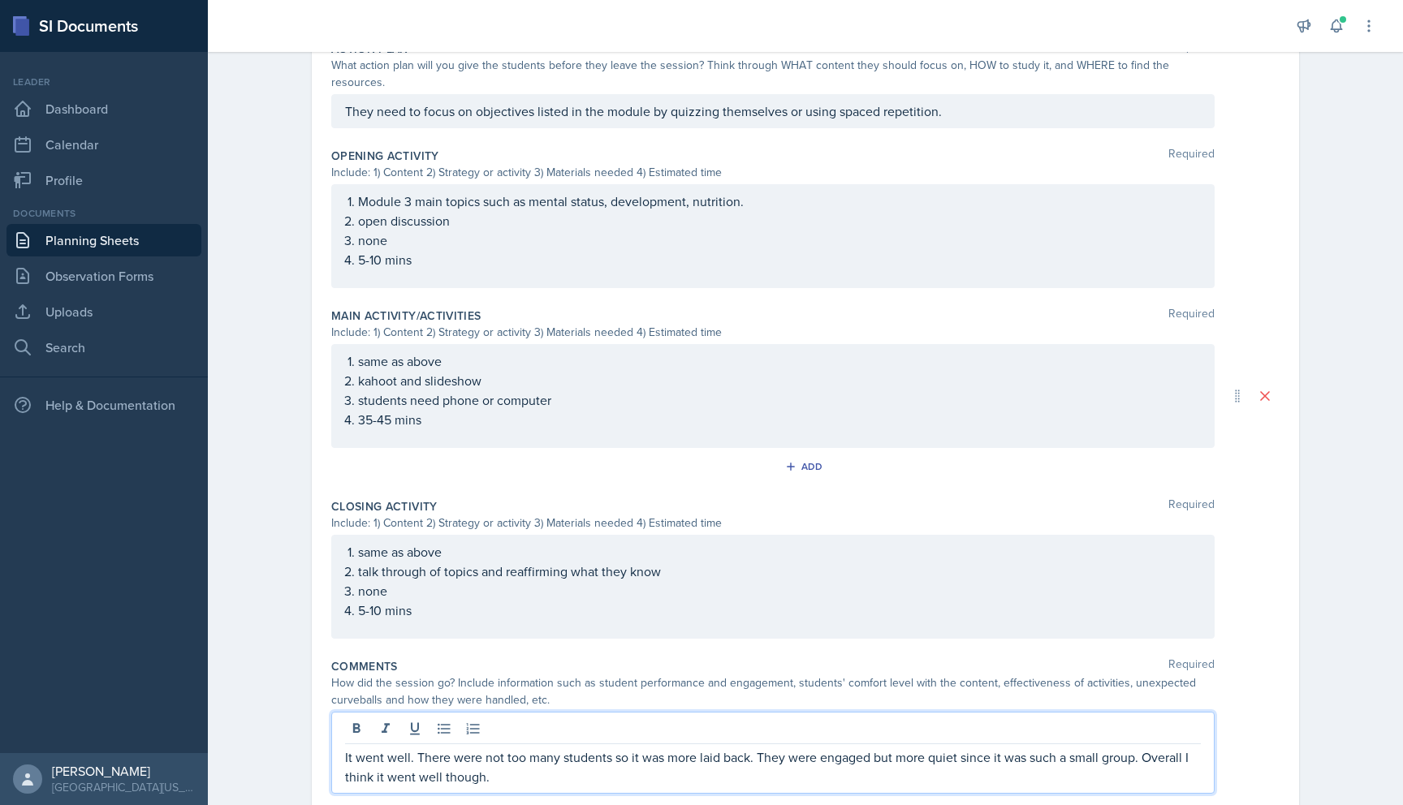
scroll to position [0, 0]
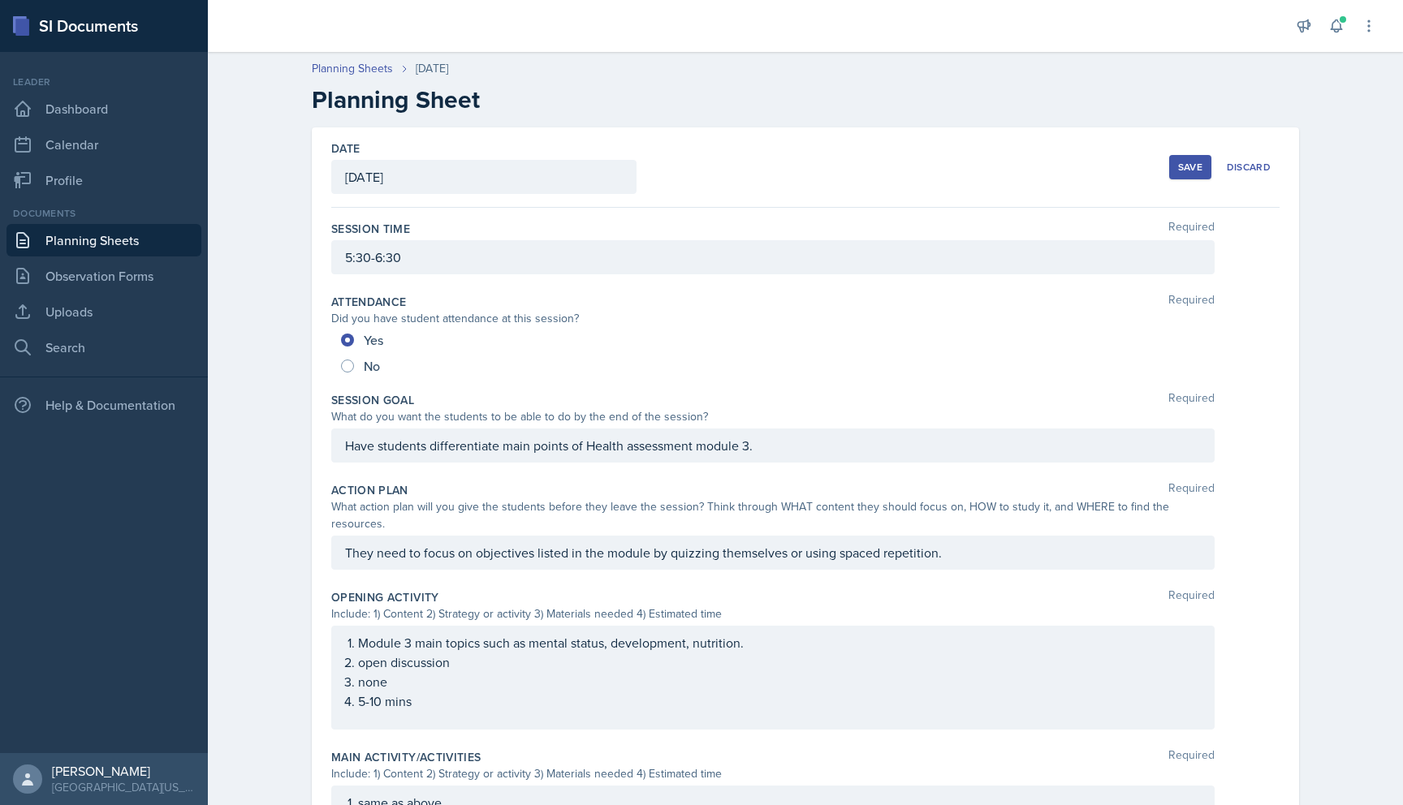
click at [1211, 162] on div "Save Discard" at bounding box center [1224, 167] width 110 height 37
click at [1193, 162] on div "Save" at bounding box center [1190, 167] width 24 height 13
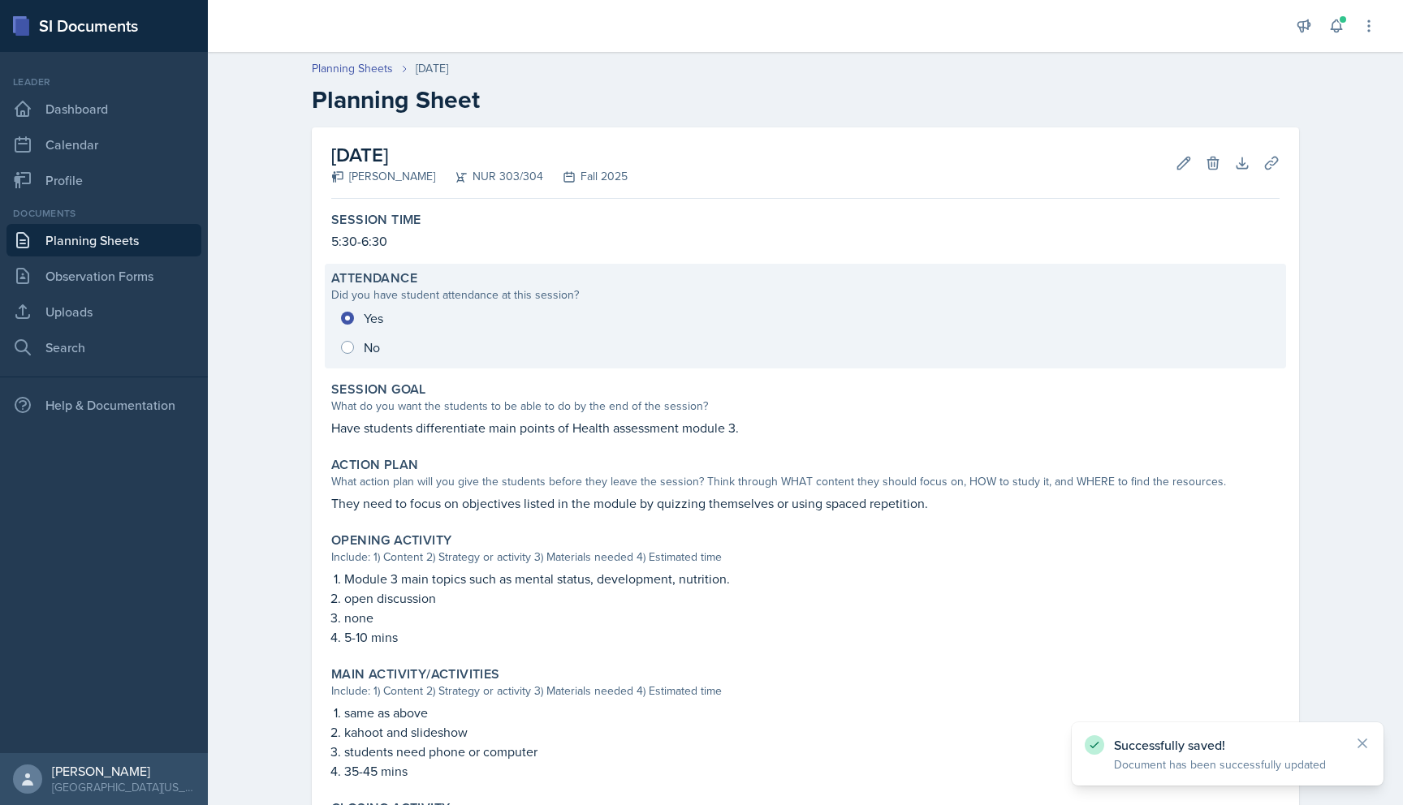
scroll to position [334, 0]
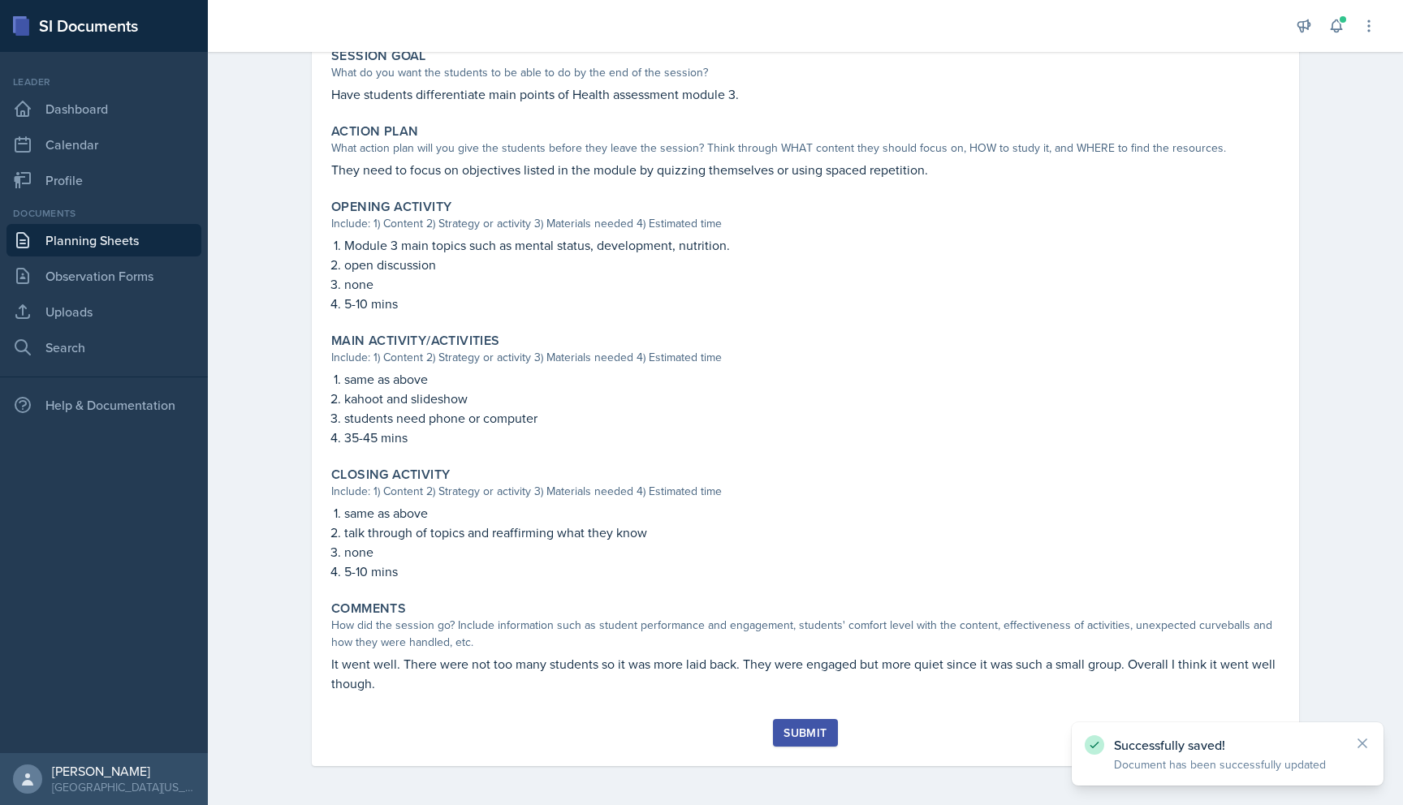
click at [811, 737] on div "Submit" at bounding box center [804, 733] width 43 height 13
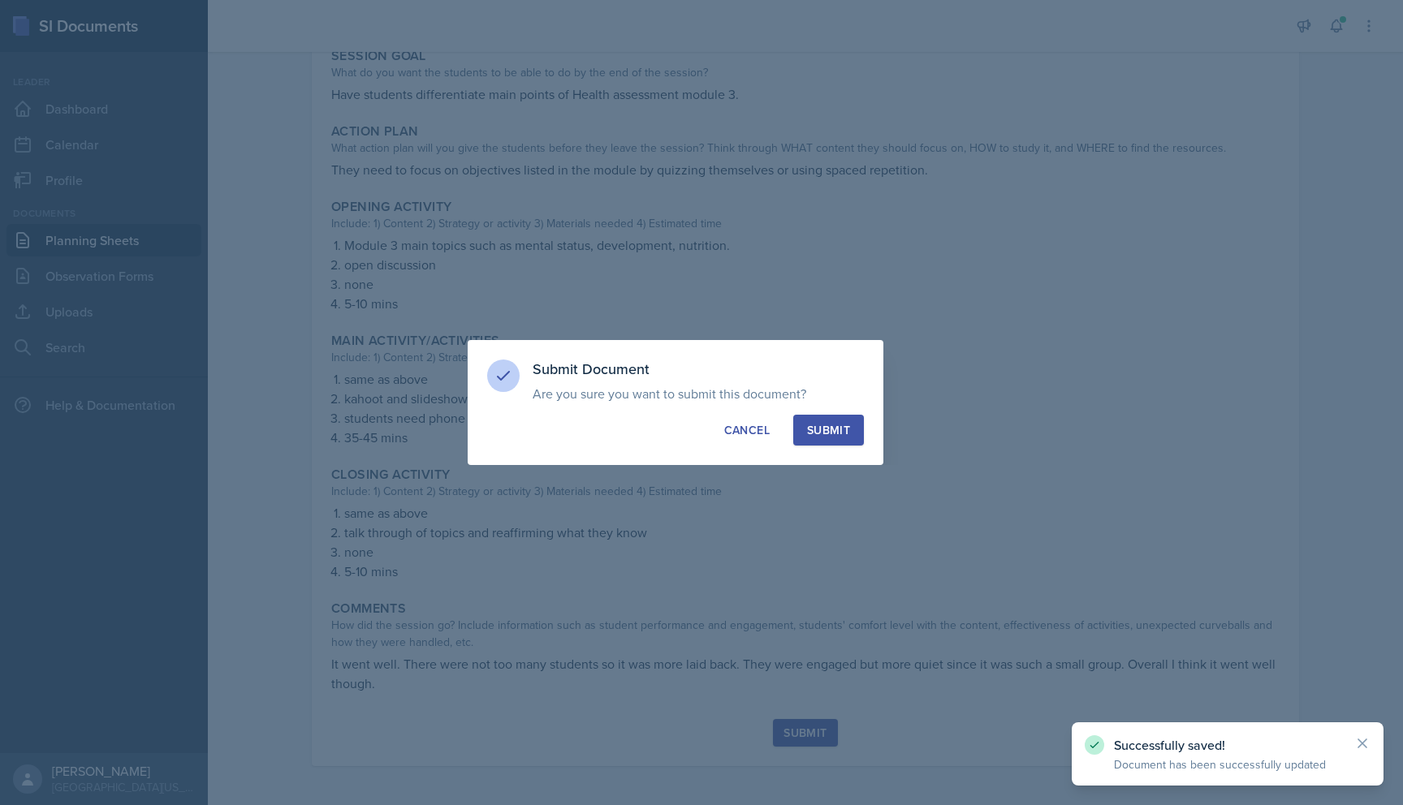
click at [830, 429] on div "Submit" at bounding box center [828, 430] width 43 height 16
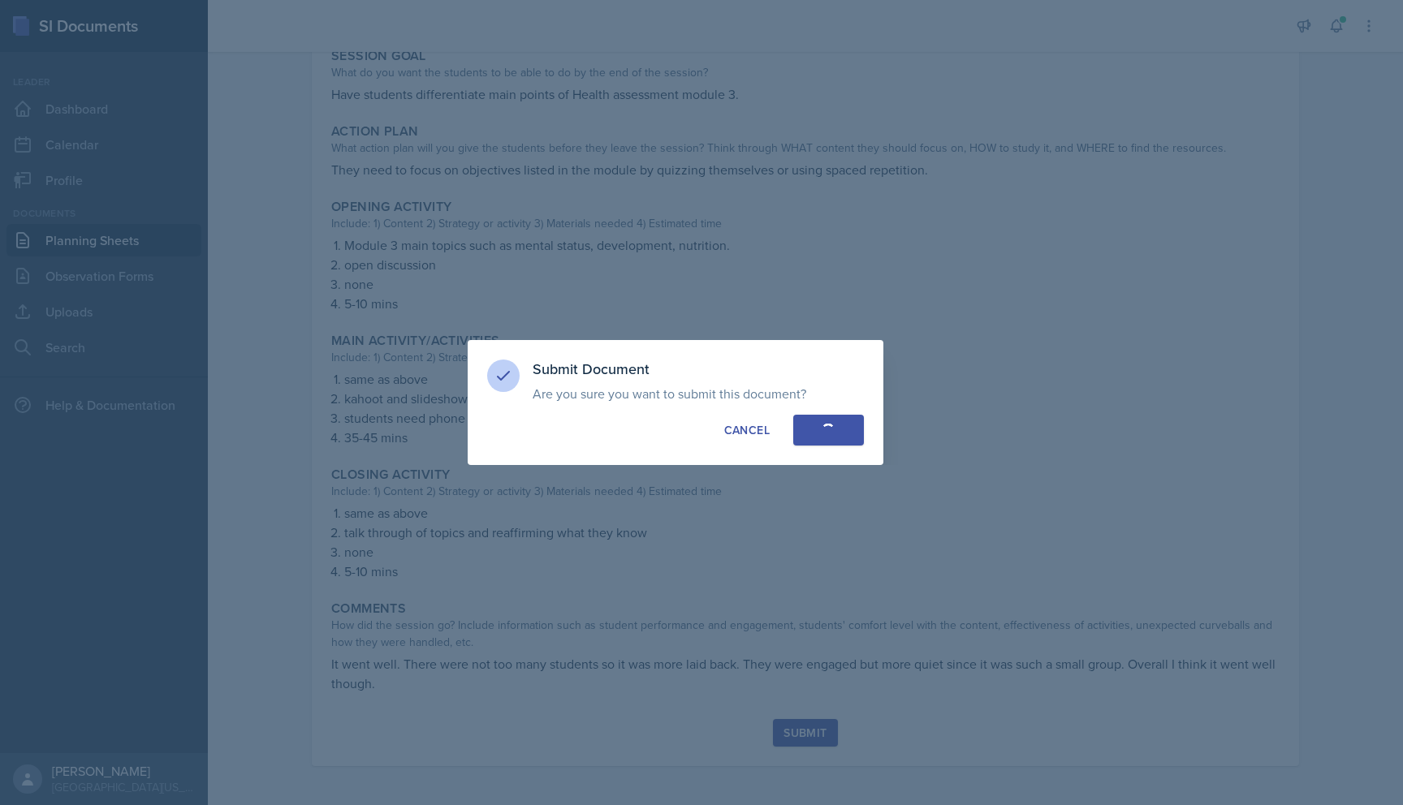
radio input "true"
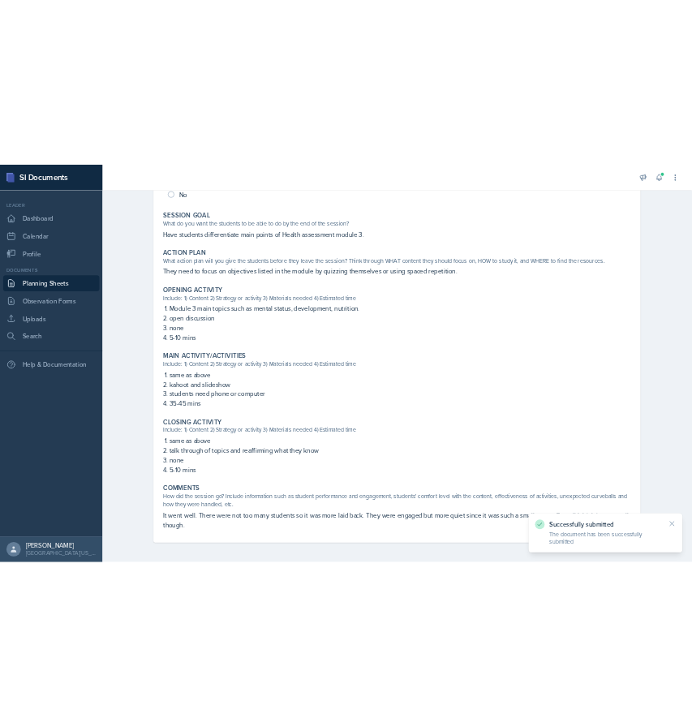
scroll to position [0, 0]
